Goal: Transaction & Acquisition: Purchase product/service

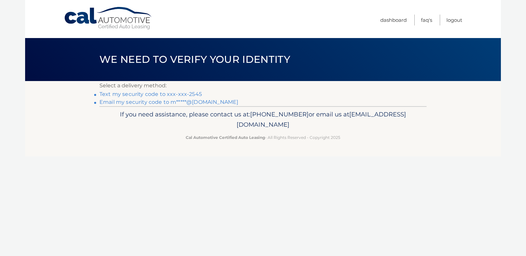
click at [184, 88] on p "Select a delivery method:" at bounding box center [262, 85] width 327 height 9
click at [185, 92] on link "Text my security code to xxx-xxx-2545" at bounding box center [150, 94] width 102 height 6
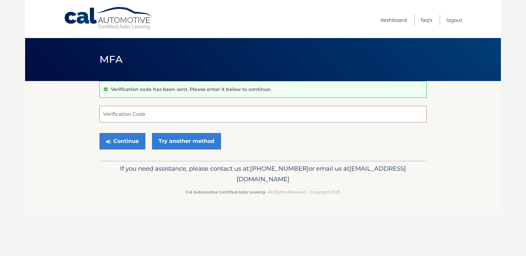
click at [227, 116] on input "Verification Code" at bounding box center [262, 114] width 327 height 17
type input "656008"
click at [114, 139] on button "Continue" at bounding box center [122, 141] width 46 height 17
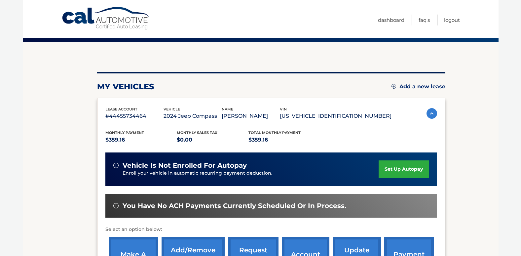
scroll to position [132, 0]
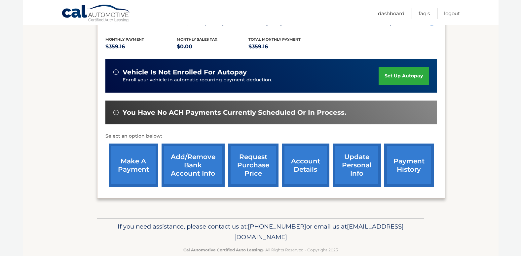
click at [130, 168] on link "make a payment" at bounding box center [134, 164] width 50 height 43
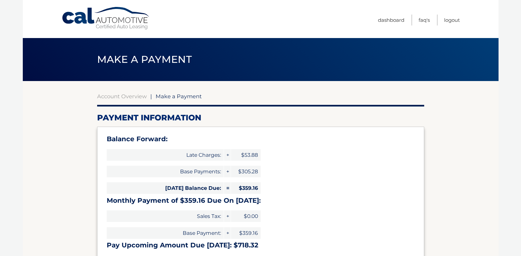
select select "MWU3NDlhODctZWRiMy00ODA3LWIxYTktNzRlNTIwZTk3MDBi"
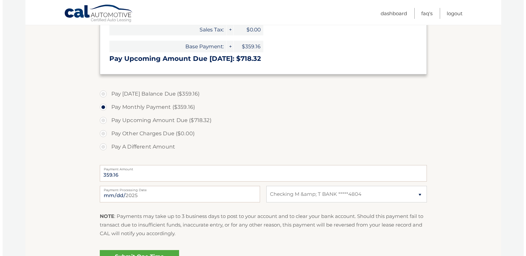
scroll to position [231, 0]
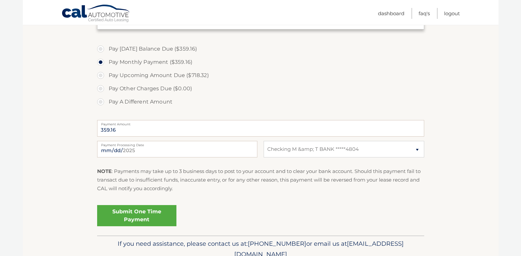
click at [111, 215] on link "Submit One Time Payment" at bounding box center [136, 215] width 79 height 21
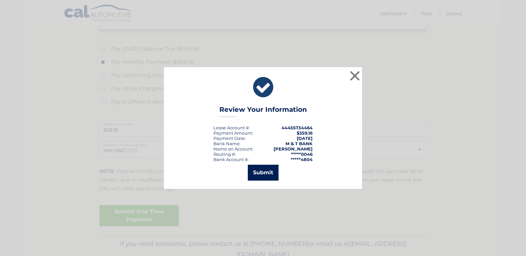
click at [264, 173] on button "Submit" at bounding box center [263, 172] width 31 height 16
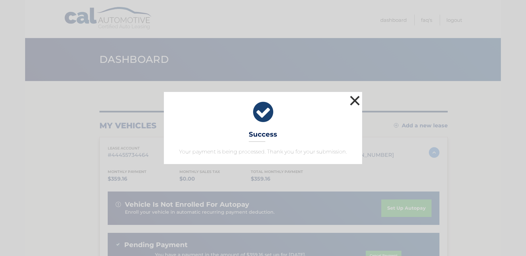
click at [356, 98] on button "×" at bounding box center [354, 100] width 13 height 13
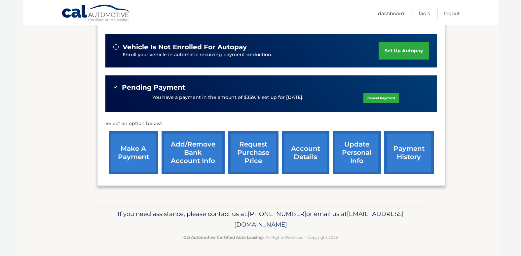
scroll to position [124, 0]
